Goal: Transaction & Acquisition: Purchase product/service

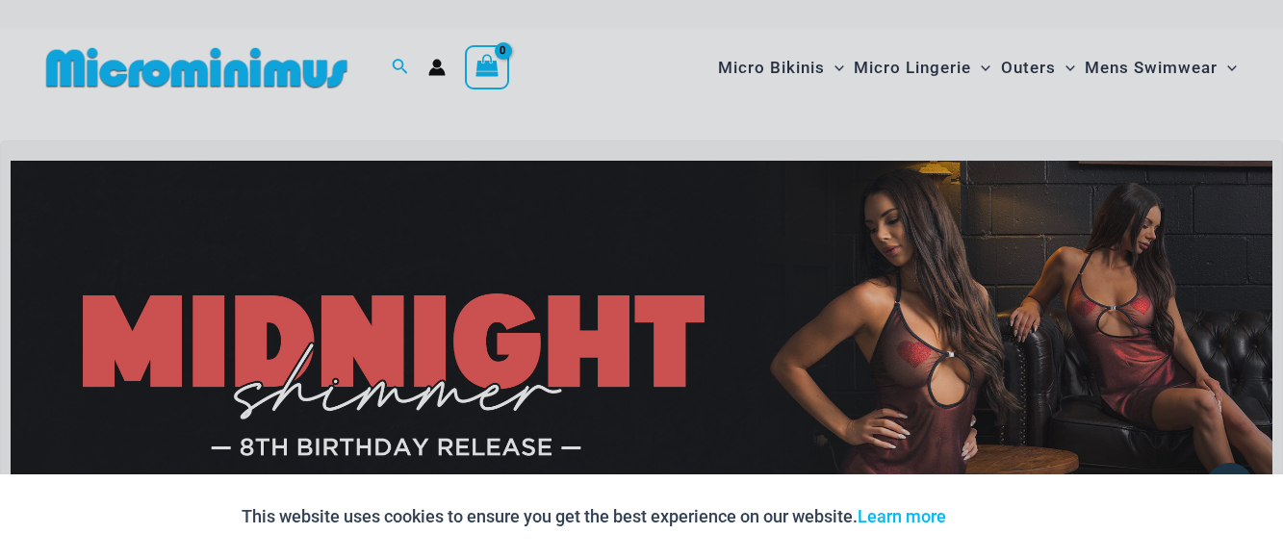
scroll to position [17, 0]
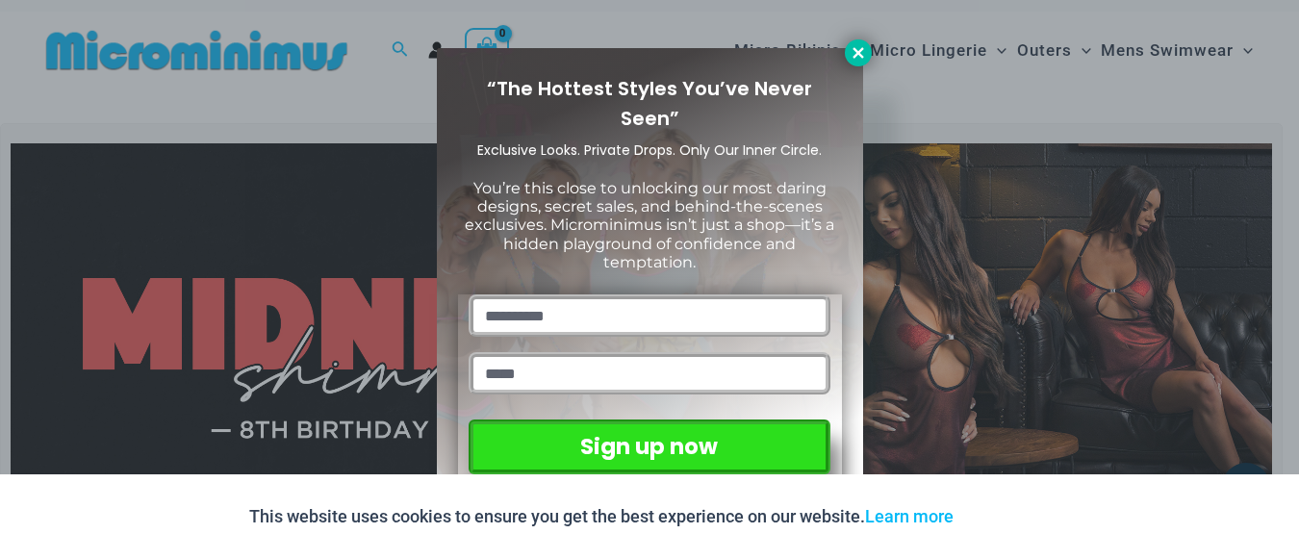
click at [864, 48] on icon at bounding box center [858, 52] width 17 height 17
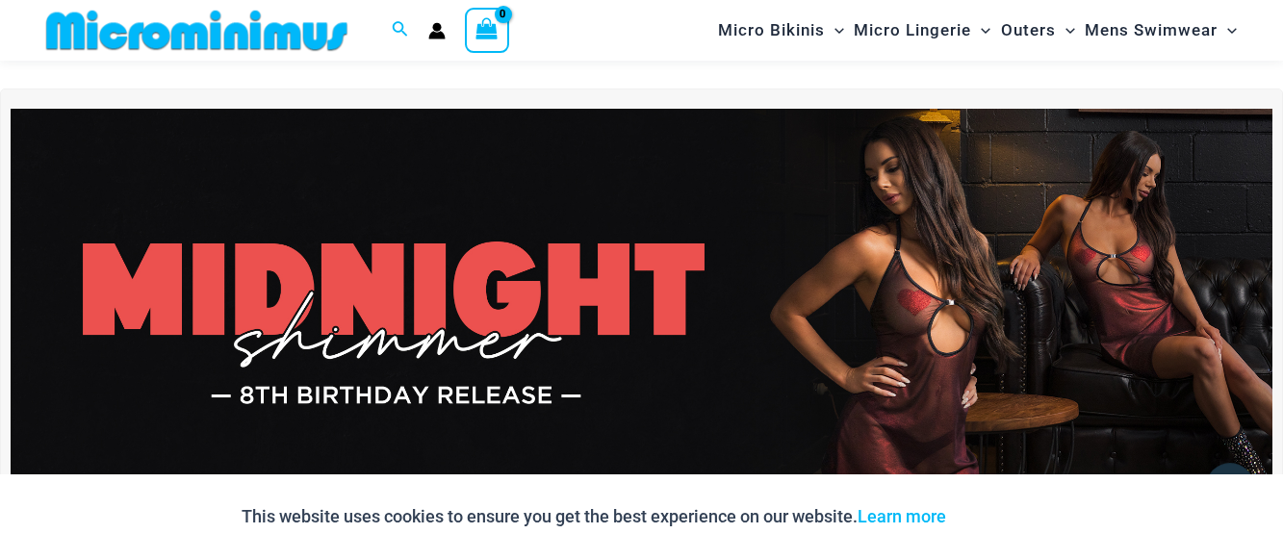
scroll to position [0, 0]
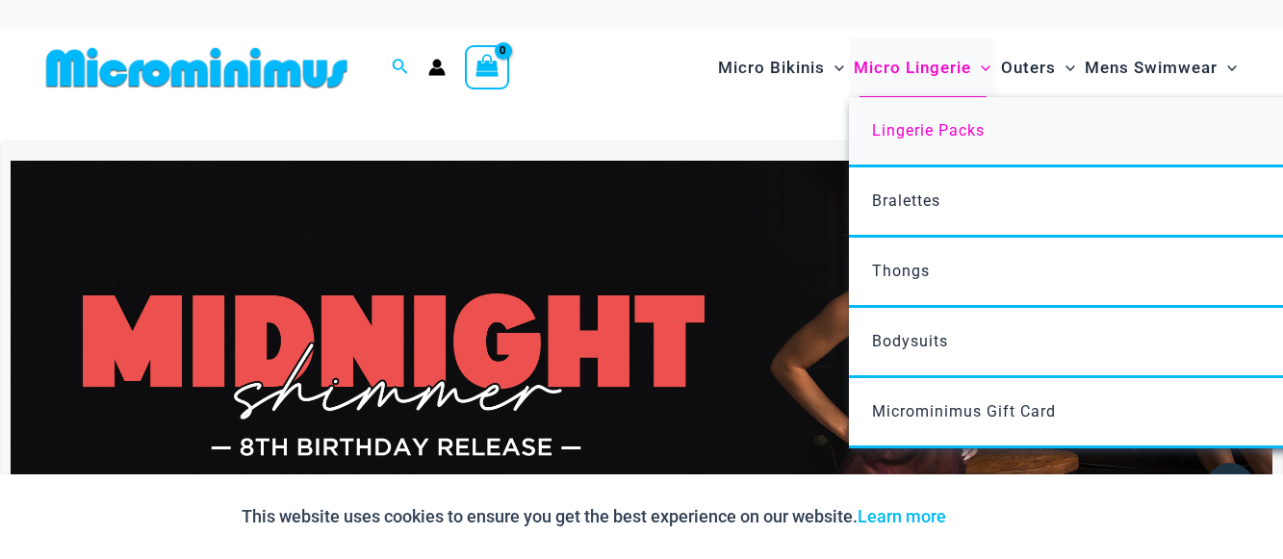
click at [907, 130] on span "Lingerie Packs" at bounding box center [928, 130] width 113 height 18
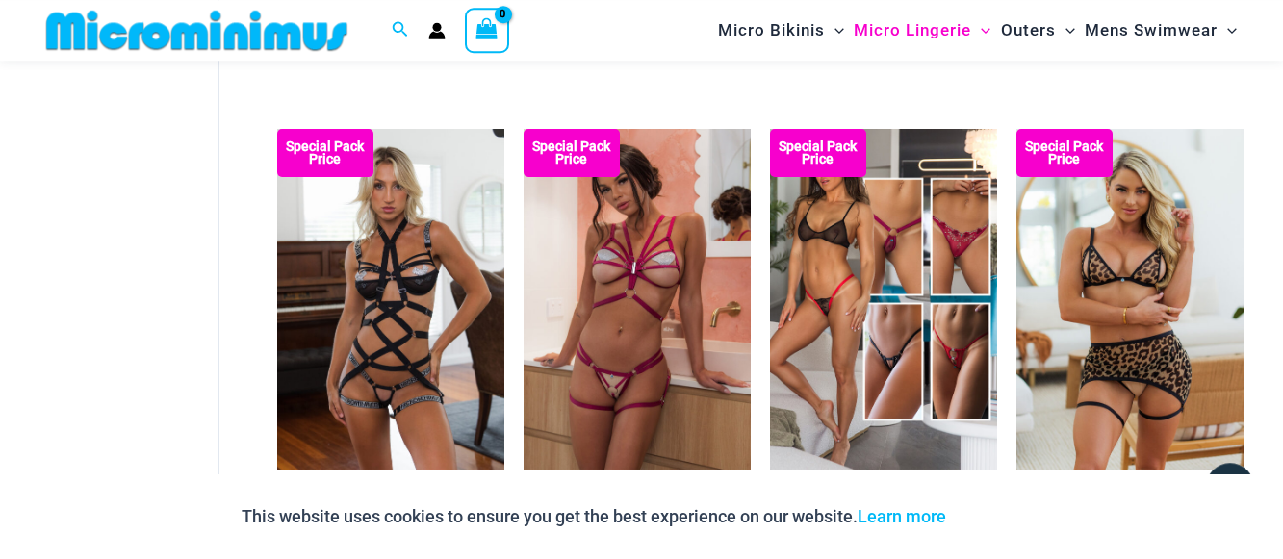
scroll to position [1539, 0]
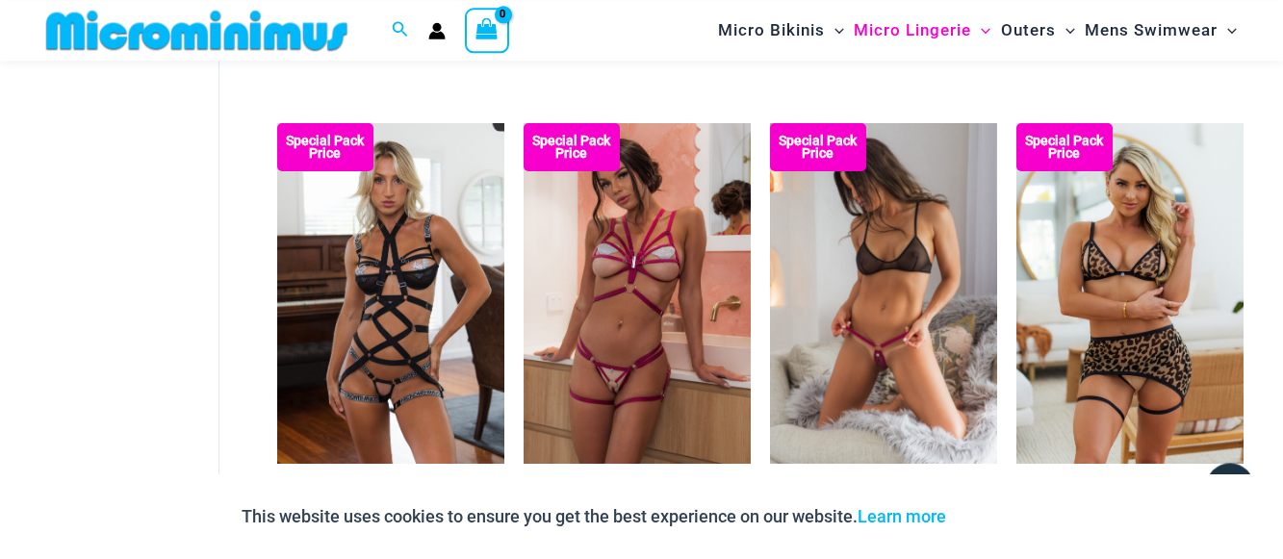
click at [891, 290] on img at bounding box center [883, 293] width 227 height 341
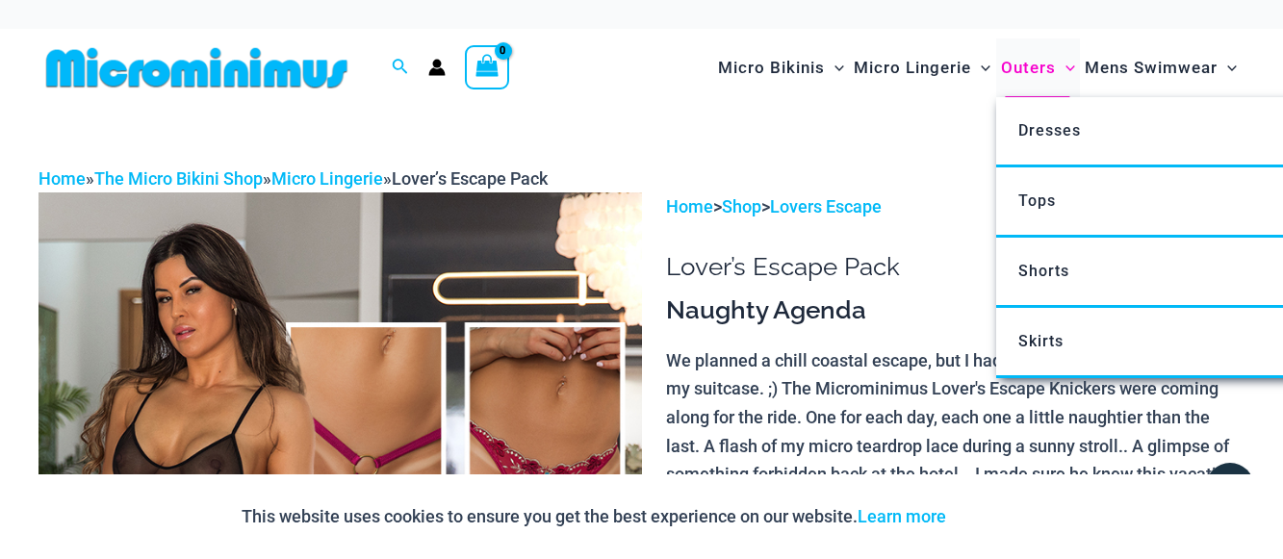
click at [1017, 68] on span "Outers" at bounding box center [1028, 67] width 55 height 49
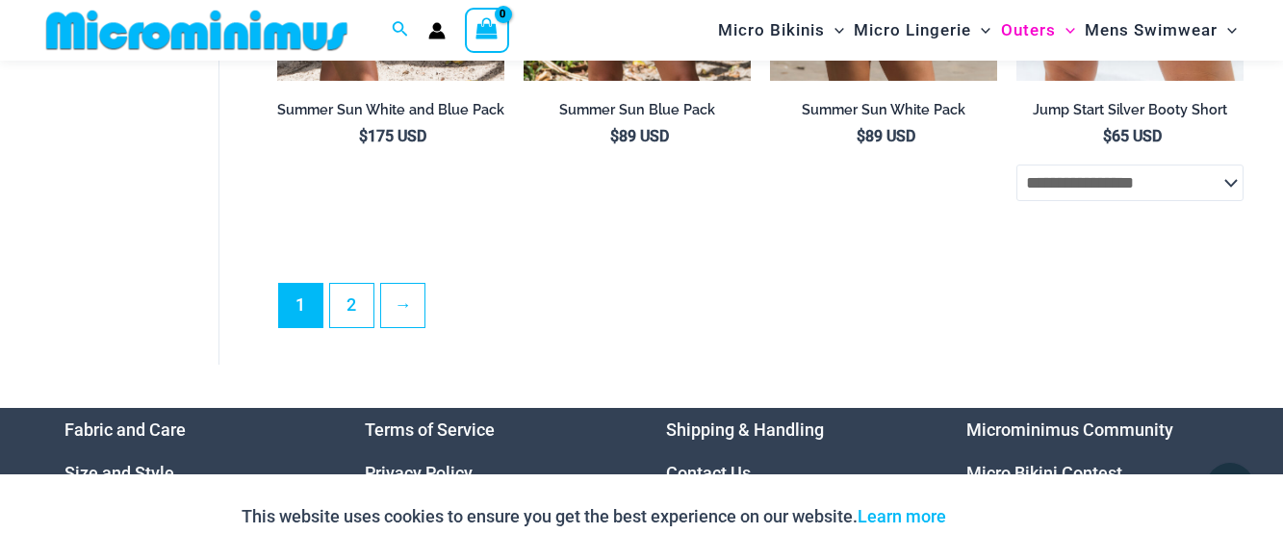
scroll to position [4417, 0]
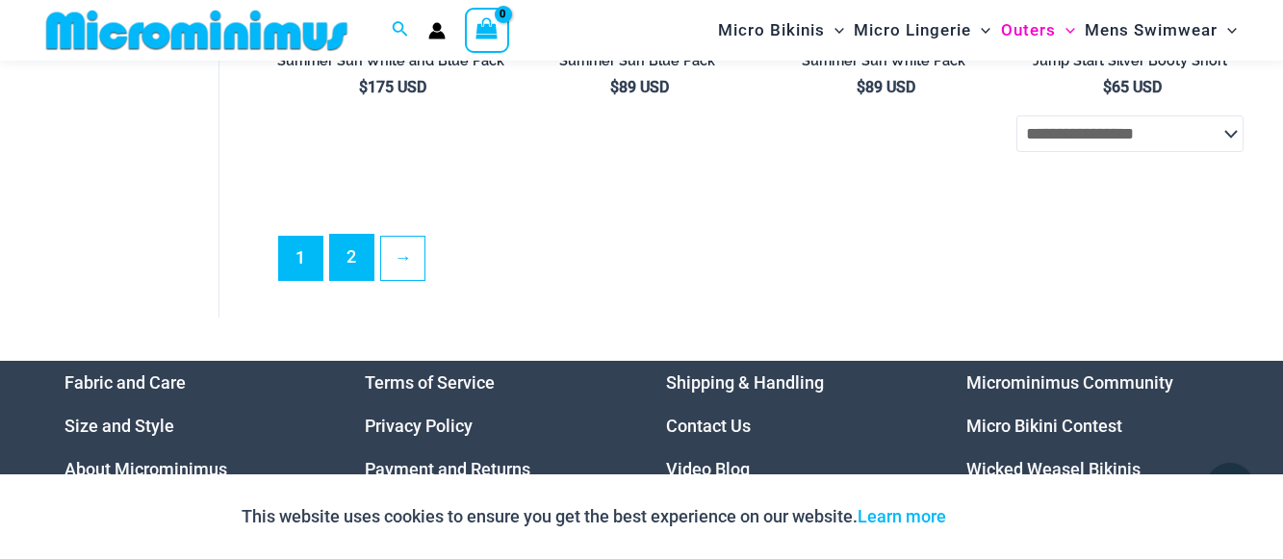
click at [352, 263] on link "2" at bounding box center [351, 257] width 43 height 45
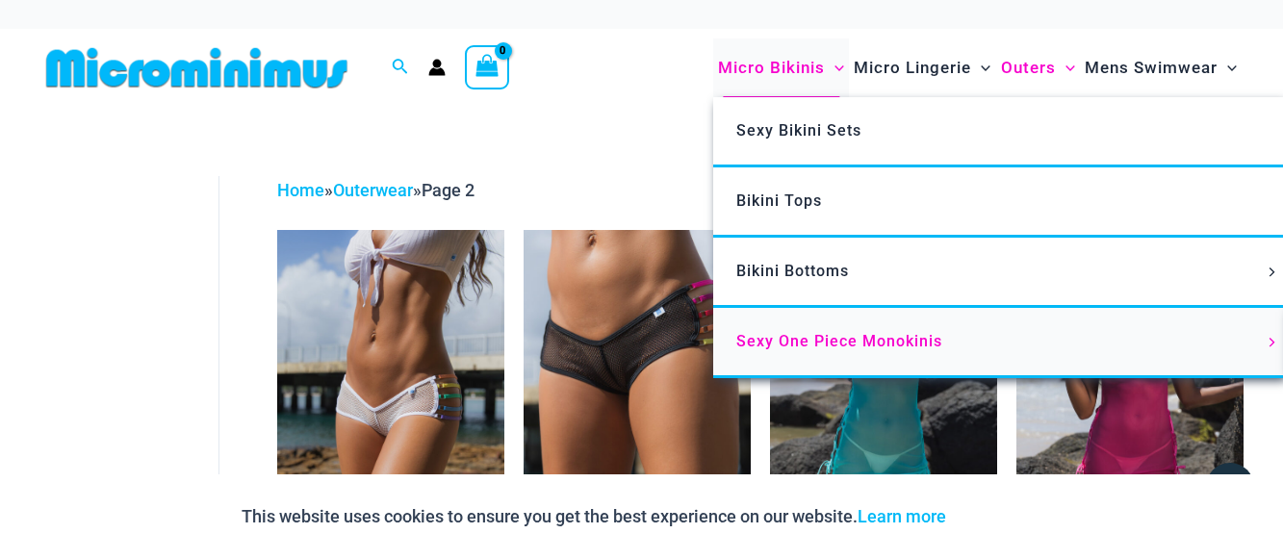
click at [782, 345] on span "Sexy One Piece Monokinis" at bounding box center [839, 341] width 206 height 18
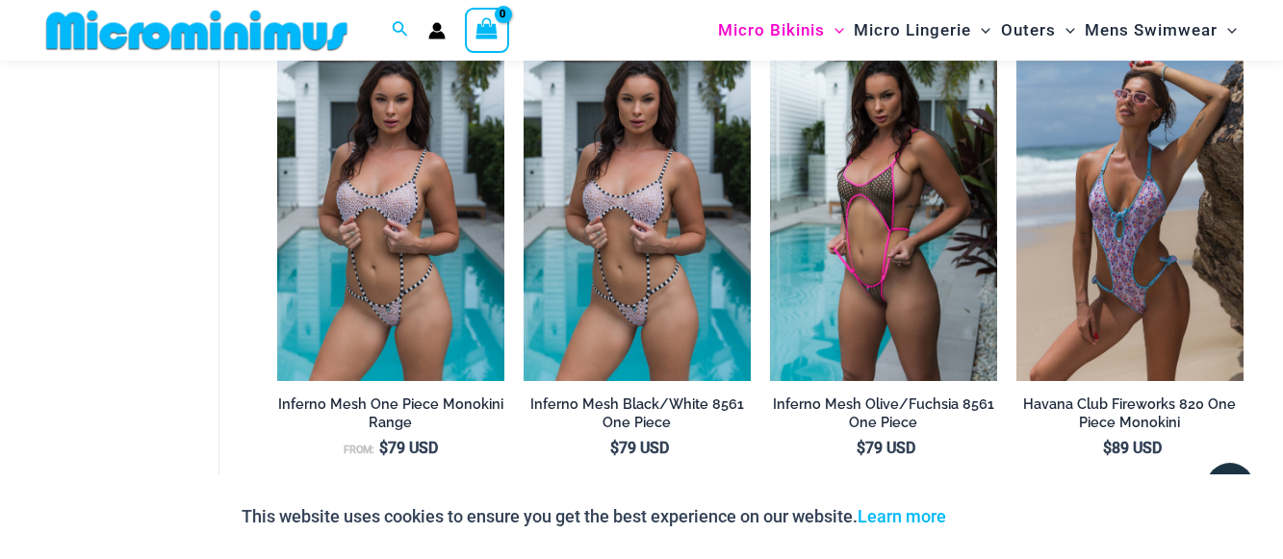
scroll to position [1130, 0]
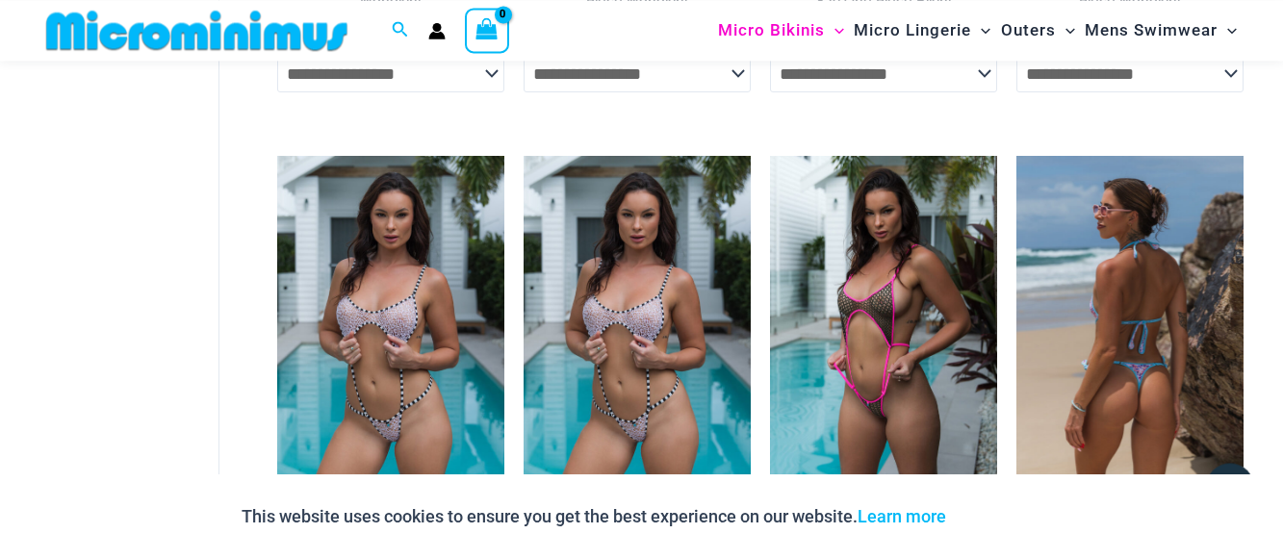
click at [1147, 331] on img at bounding box center [1129, 326] width 227 height 341
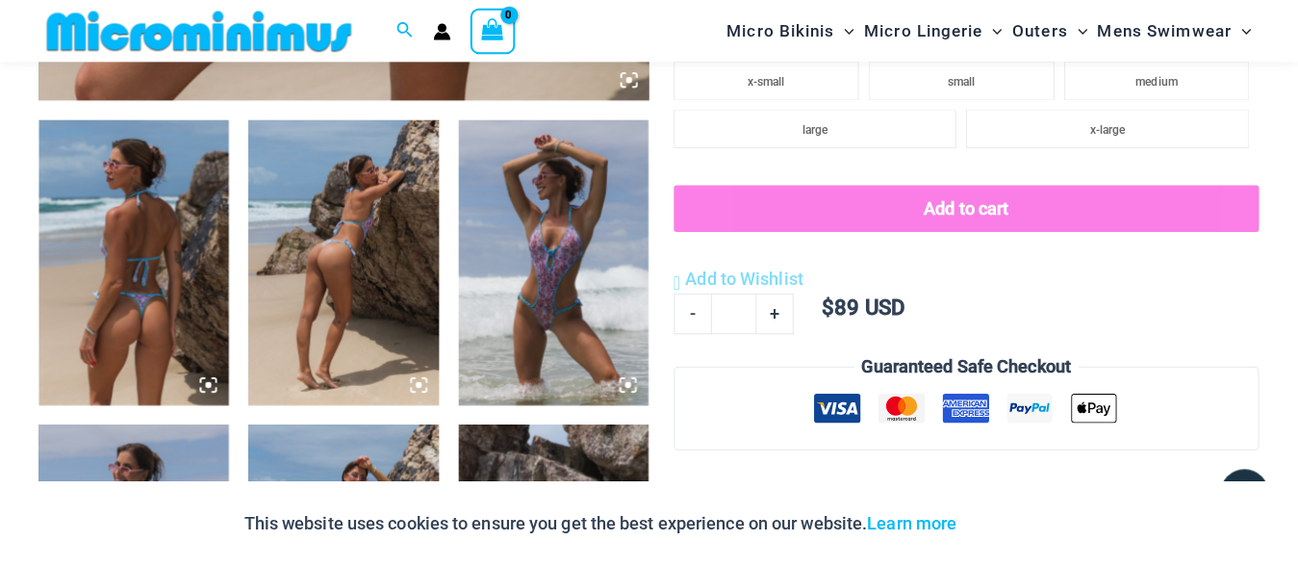
scroll to position [995, 0]
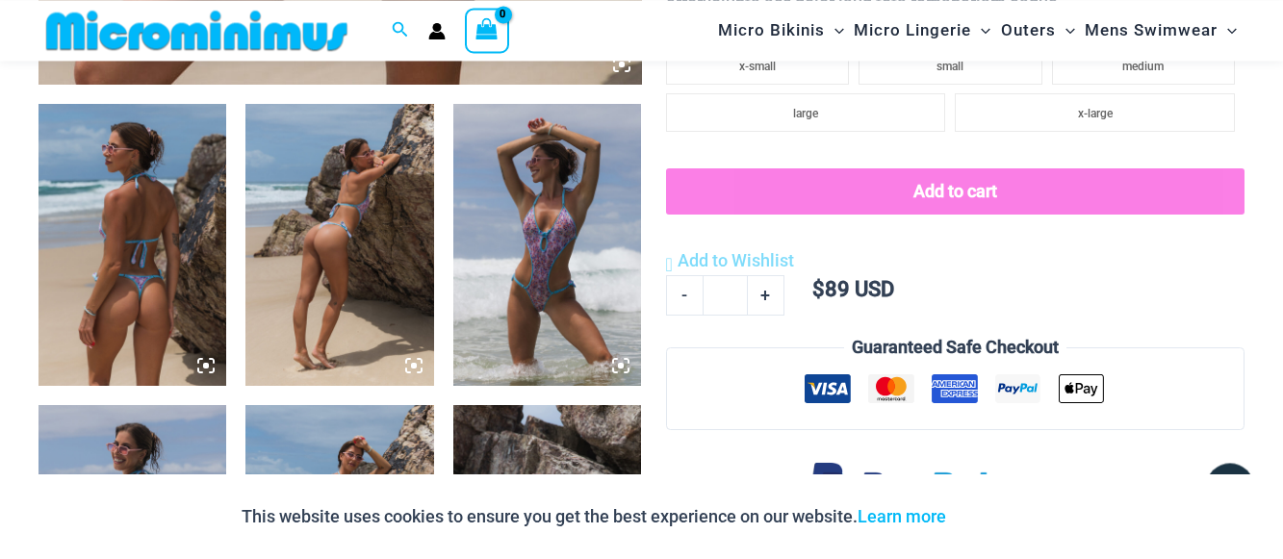
click at [538, 241] on img at bounding box center [547, 245] width 188 height 282
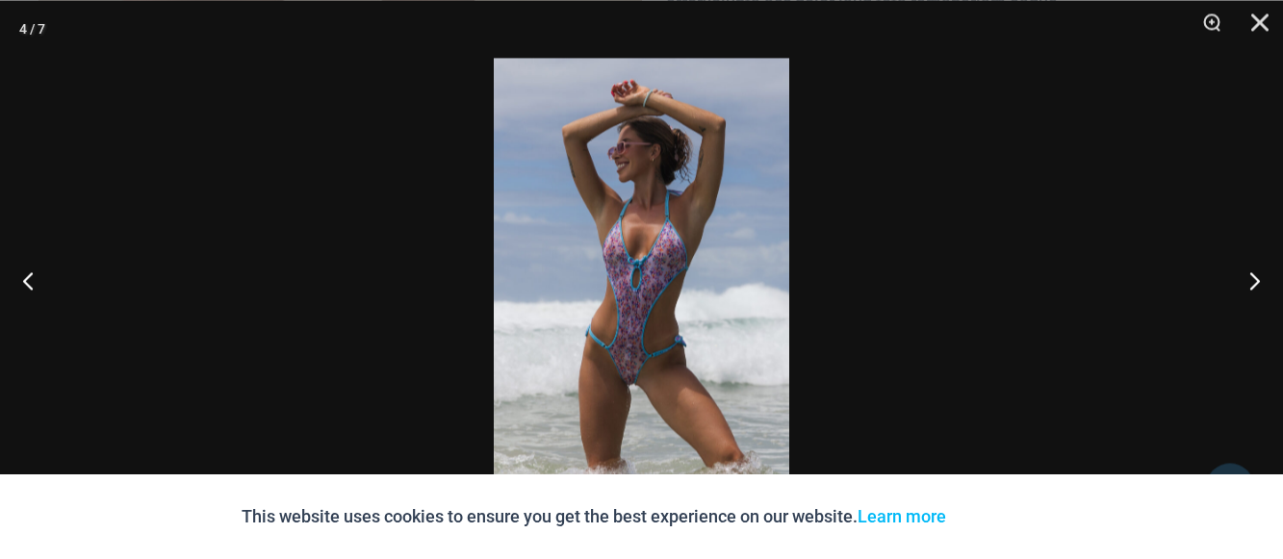
click at [663, 262] on img at bounding box center [641, 280] width 295 height 444
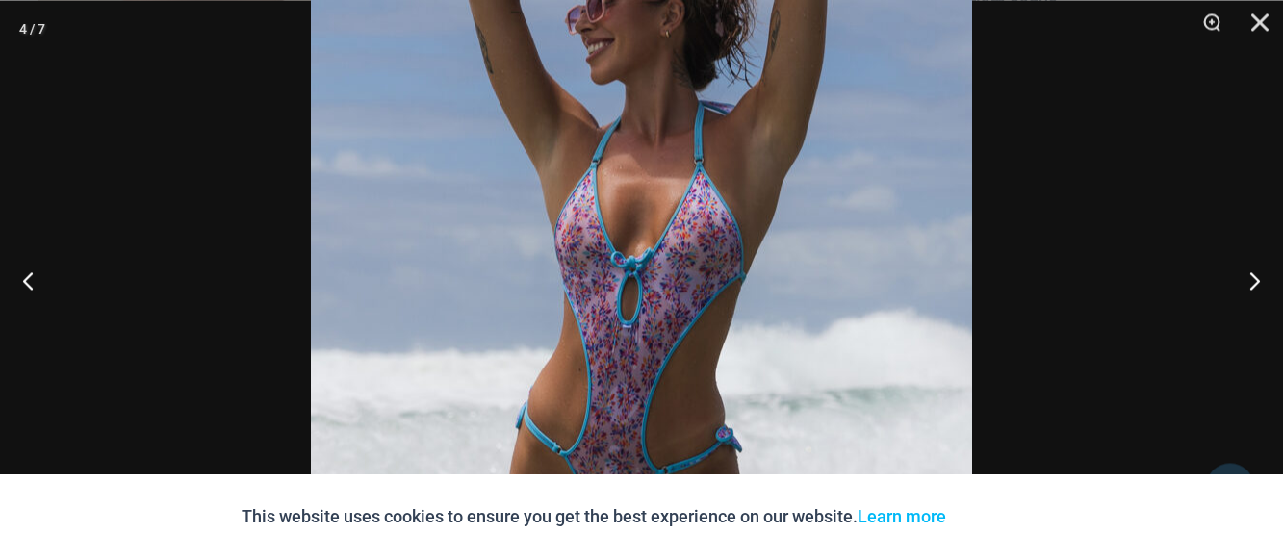
click at [754, 267] on img at bounding box center [641, 302] width 661 height 991
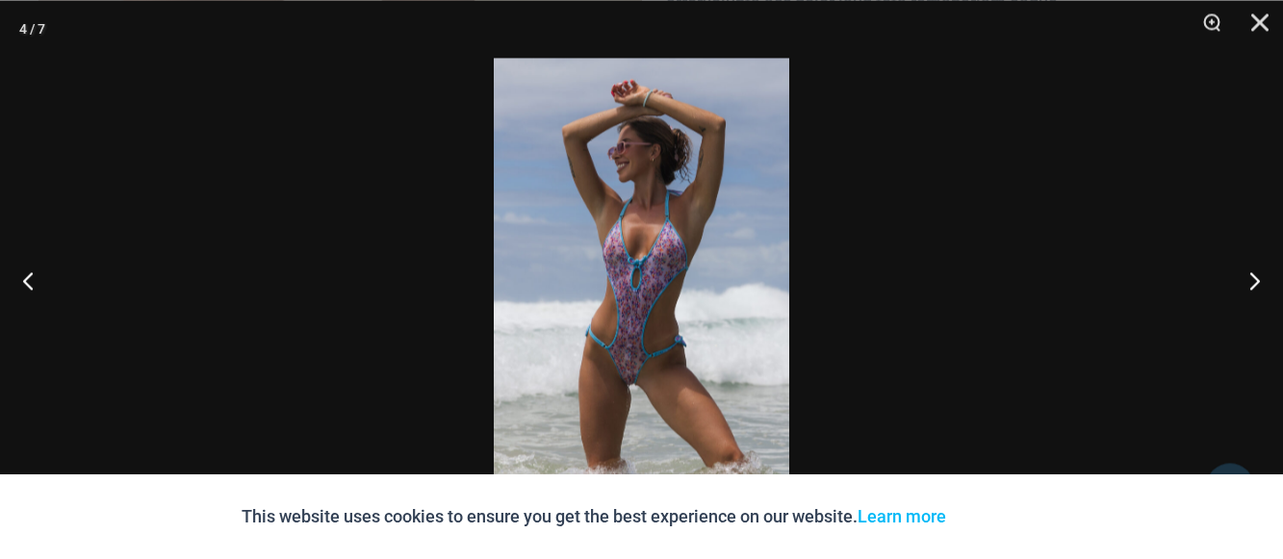
click at [754, 267] on img at bounding box center [641, 280] width 295 height 444
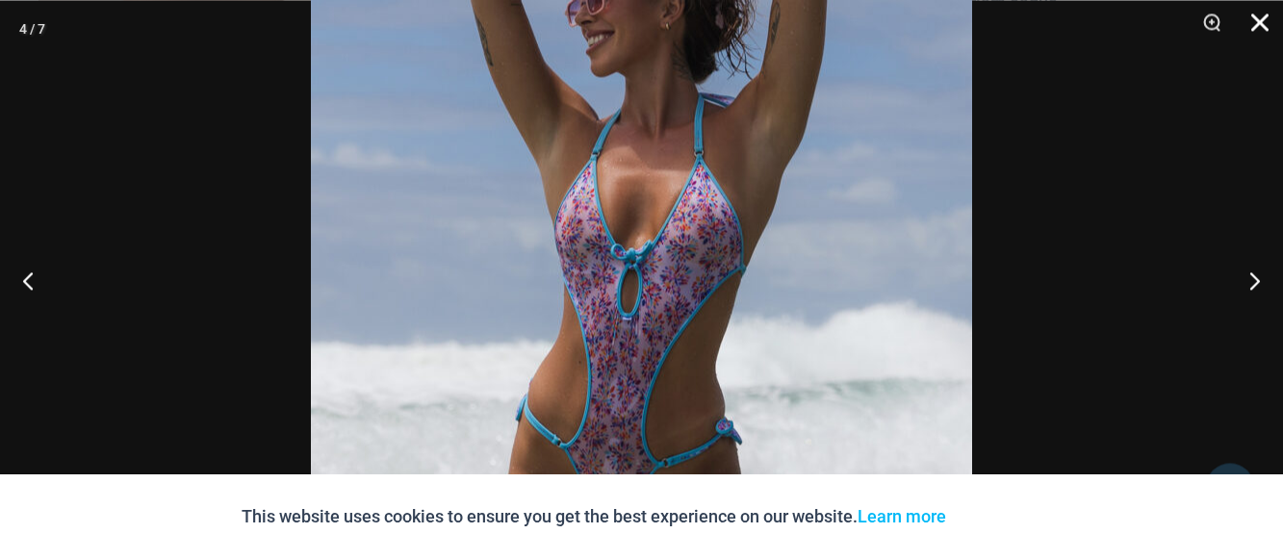
click at [1259, 20] on button "Close" at bounding box center [1253, 29] width 48 height 58
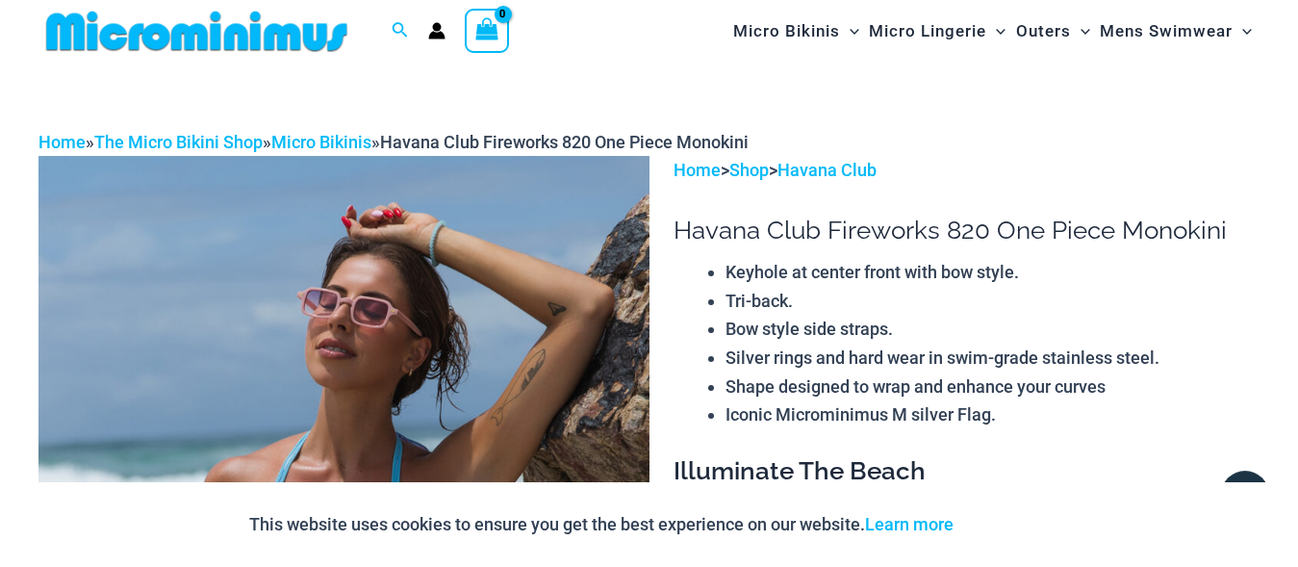
scroll to position [0, 0]
